Goal: Transaction & Acquisition: Purchase product/service

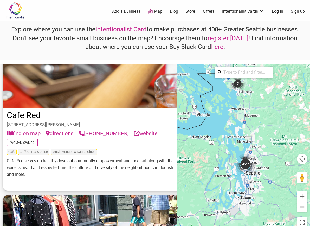
scroll to position [5624, 0]
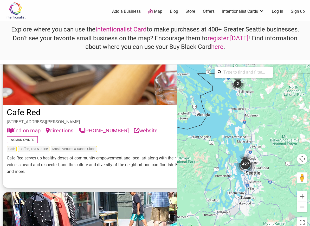
click at [128, 30] on link "Intentionalist Card" at bounding box center [121, 29] width 51 height 7
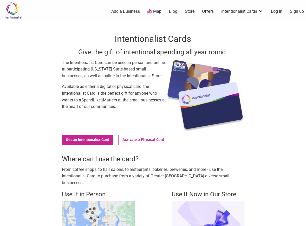
click at [214, 208] on img at bounding box center [208, 217] width 73 height 32
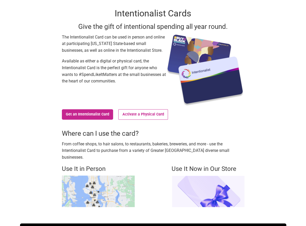
scroll to position [52, 0]
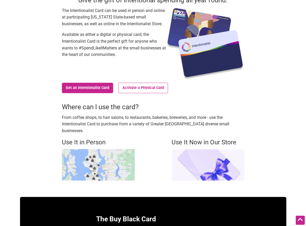
click at [198, 138] on h4 "Use It Now in Our Store" at bounding box center [208, 142] width 73 height 9
click at [209, 149] on img at bounding box center [208, 165] width 73 height 32
click at [208, 138] on h4 "Use It Now in Our Store" at bounding box center [208, 142] width 73 height 9
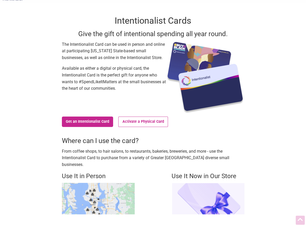
scroll to position [0, 0]
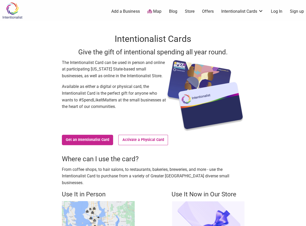
click at [286, 89] on div "Intentionalist Cards Give the gift of intentional spending all year round. The …" at bounding box center [153, 133] width 267 height 224
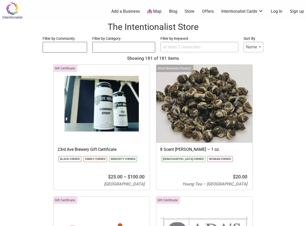
select select
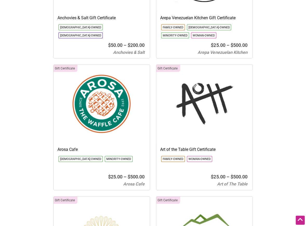
scroll to position [573, 0]
